Goal: Task Accomplishment & Management: Manage account settings

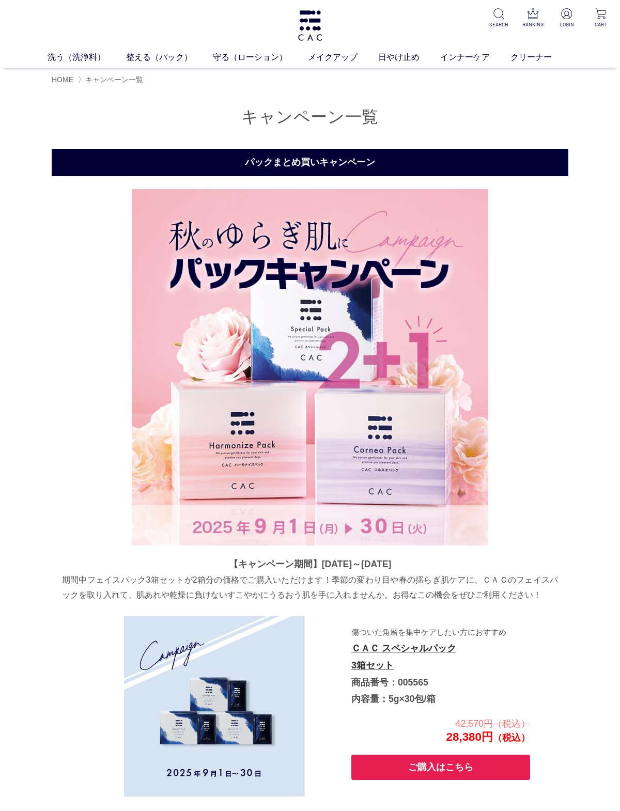
click at [573, 27] on p "LOGIN" at bounding box center [567, 25] width 22 height 8
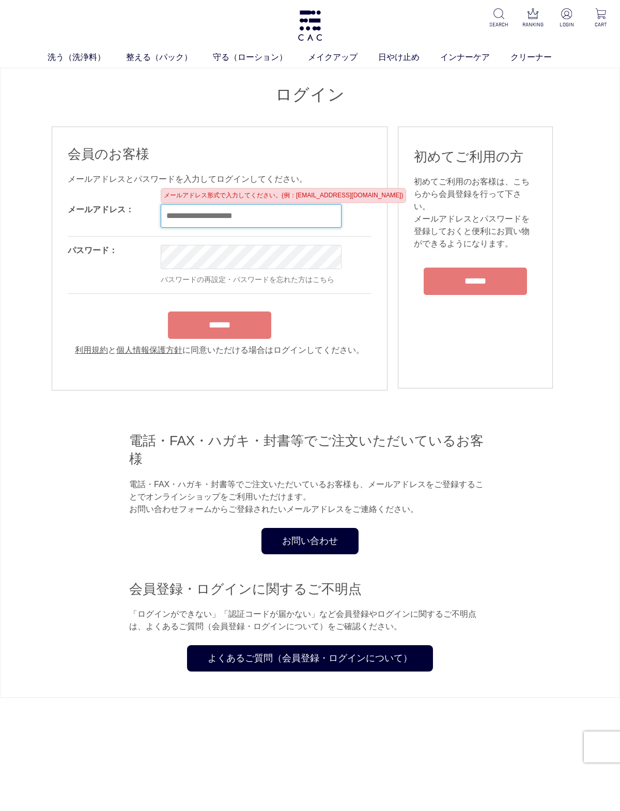
type input "**********"
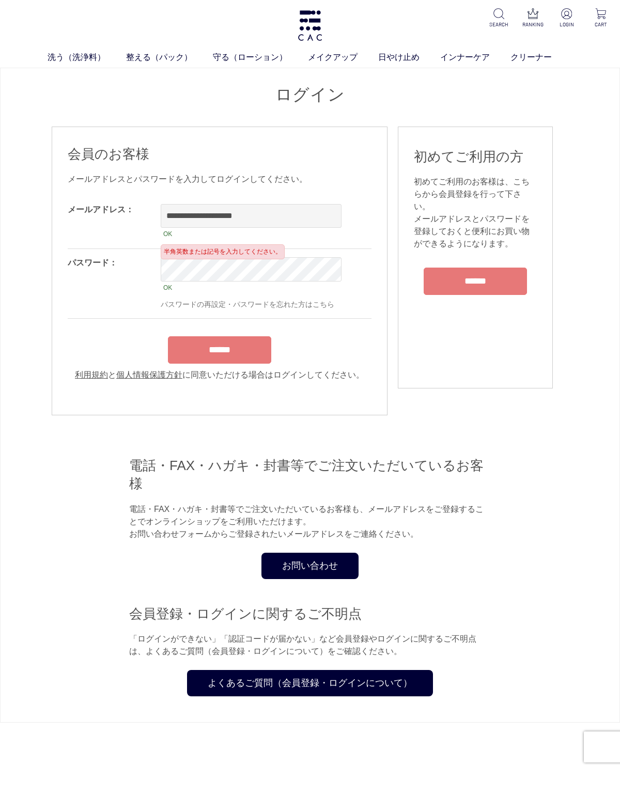
click at [187, 359] on input "******" at bounding box center [219, 349] width 103 height 27
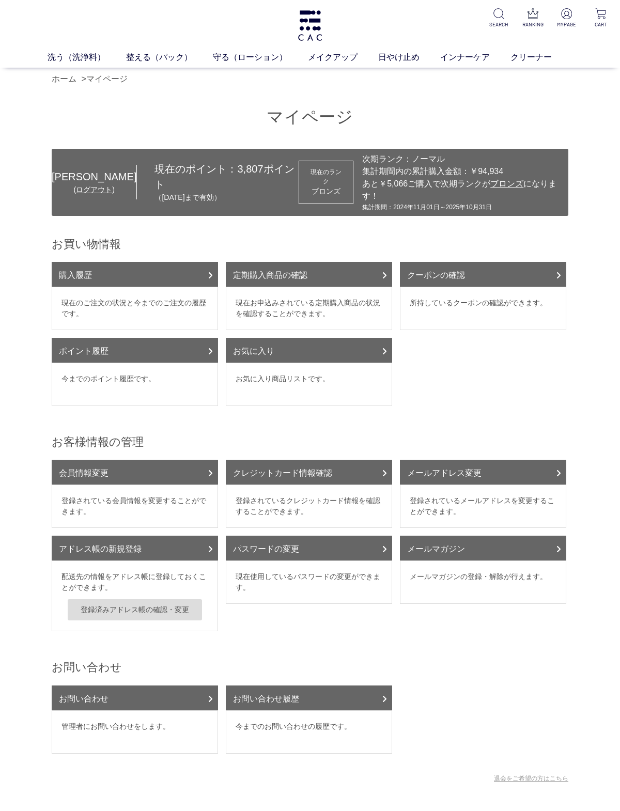
click at [54, 272] on link "購入履歴" at bounding box center [135, 274] width 166 height 25
